Goal: Check status

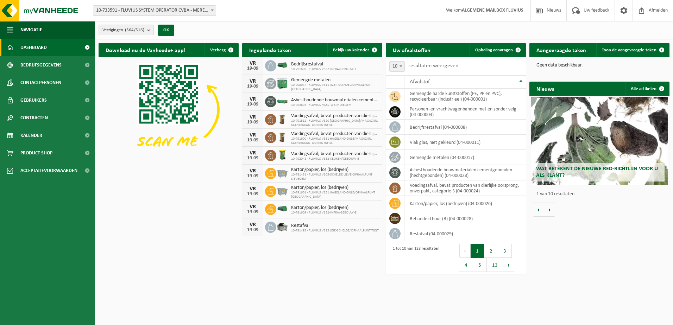
click at [208, 10] on span "10-733591 - FLUVIUS SYSTEM OPERATOR CVBA - MERELBEKE-MELLE" at bounding box center [154, 11] width 123 height 10
type input "erembod"
select select "30259"
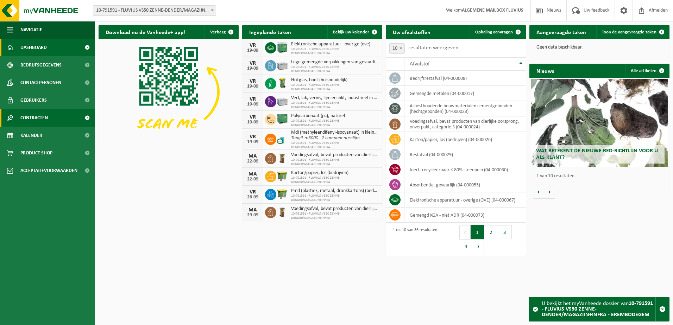
click at [20, 116] on link "Contracten" at bounding box center [47, 118] width 95 height 18
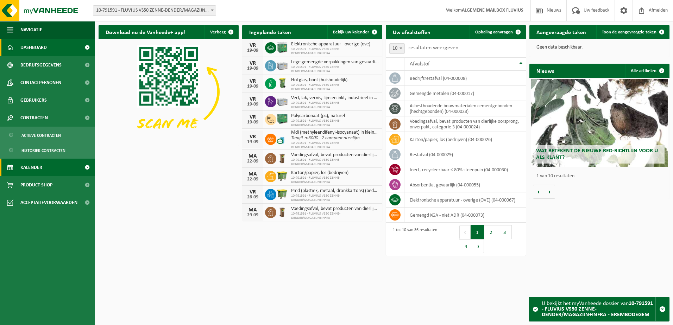
click at [37, 164] on span "Kalender" at bounding box center [31, 168] width 22 height 18
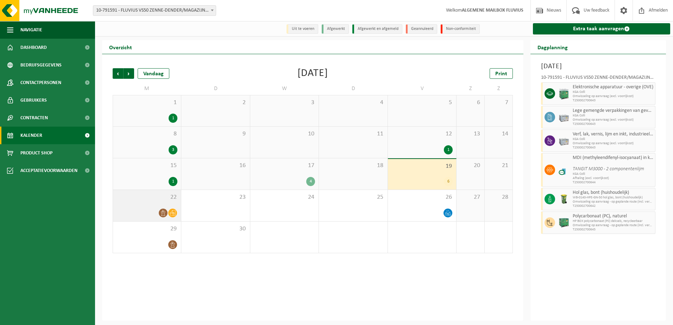
click at [151, 211] on div at bounding box center [147, 213] width 61 height 10
